Goal: Transaction & Acquisition: Register for event/course

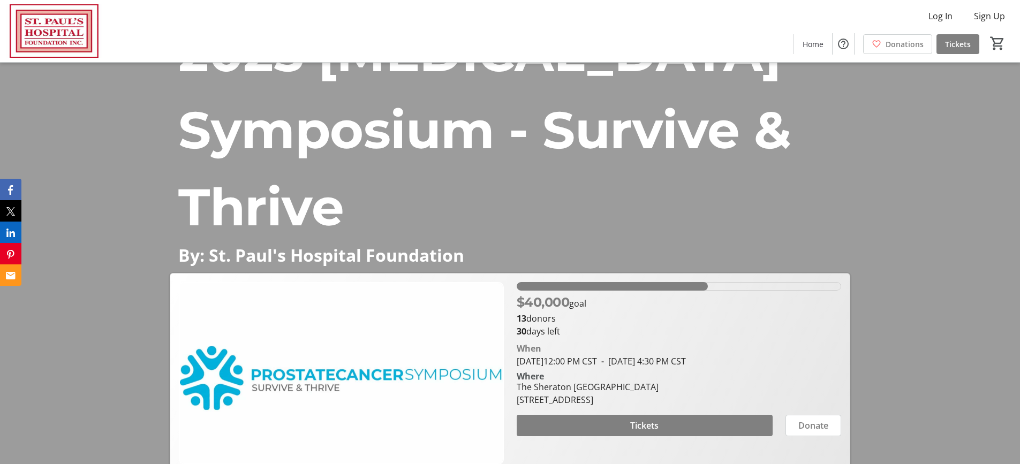
scroll to position [209, 0]
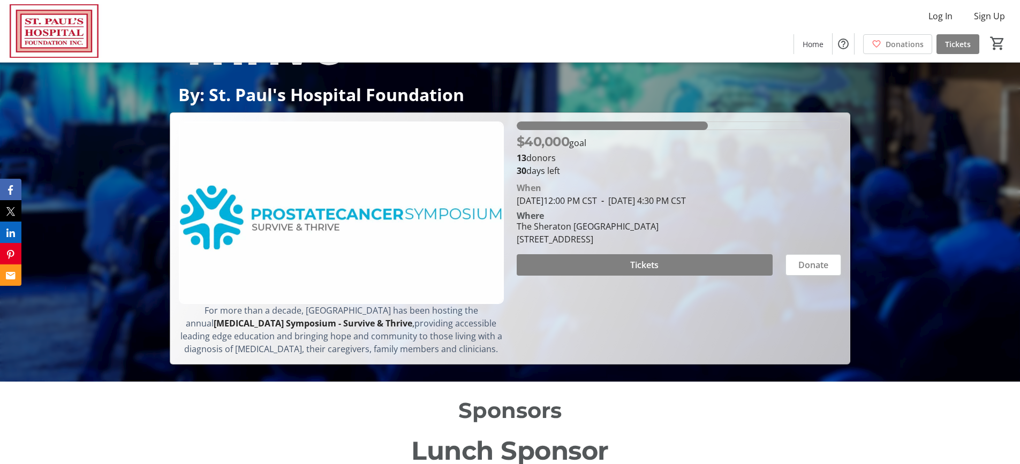
click at [349, 266] on img at bounding box center [341, 213] width 325 height 183
click at [715, 267] on span at bounding box center [645, 265] width 256 height 26
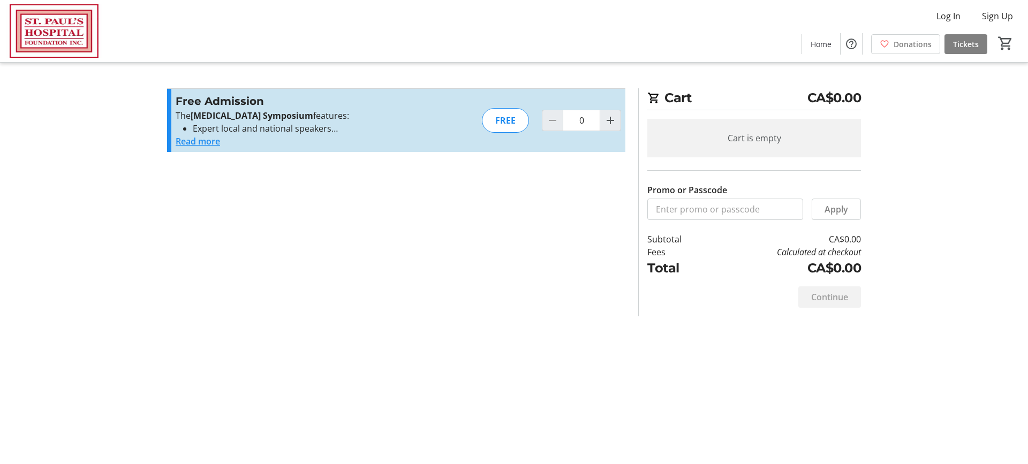
click at [212, 146] on button "Read more" at bounding box center [198, 141] width 44 height 13
